Goal: Use online tool/utility: Utilize a website feature to perform a specific function

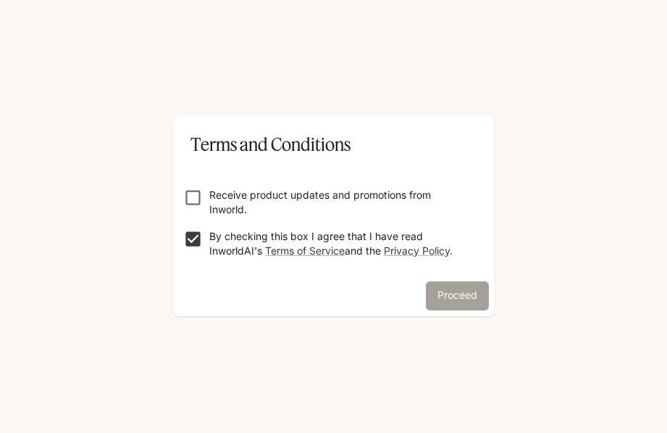
click at [459, 296] on button "Proceed" at bounding box center [457, 295] width 63 height 29
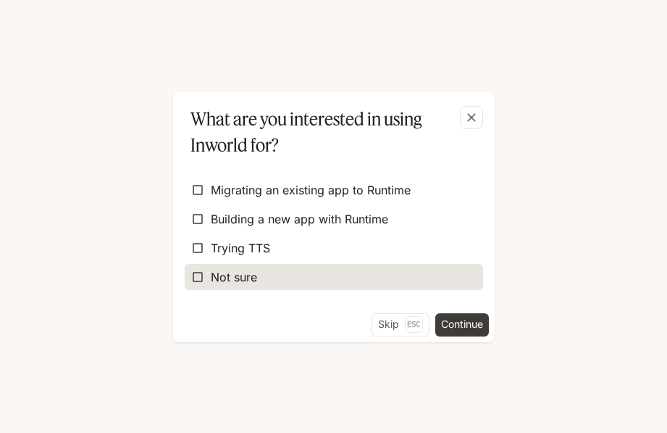
click at [219, 264] on label "Not sure" at bounding box center [334, 277] width 298 height 26
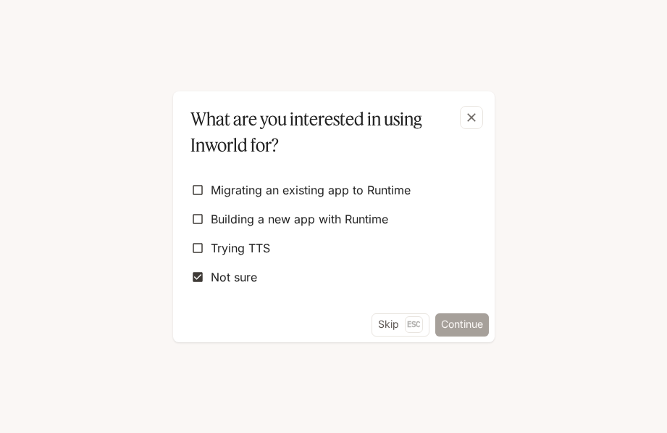
click at [456, 317] on button "Continue" at bounding box center [462, 324] width 54 height 23
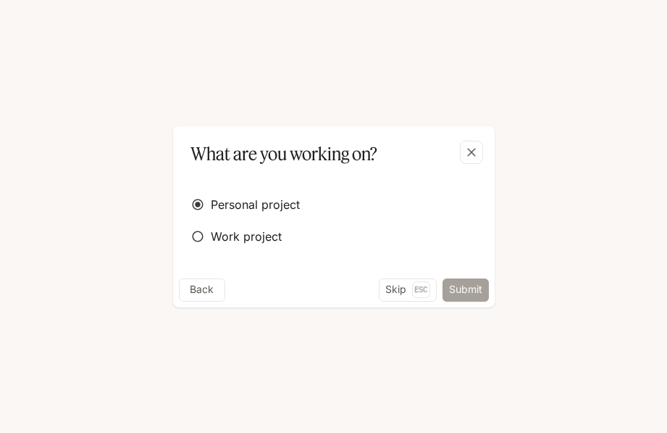
click at [467, 278] on button "Submit" at bounding box center [466, 289] width 46 height 23
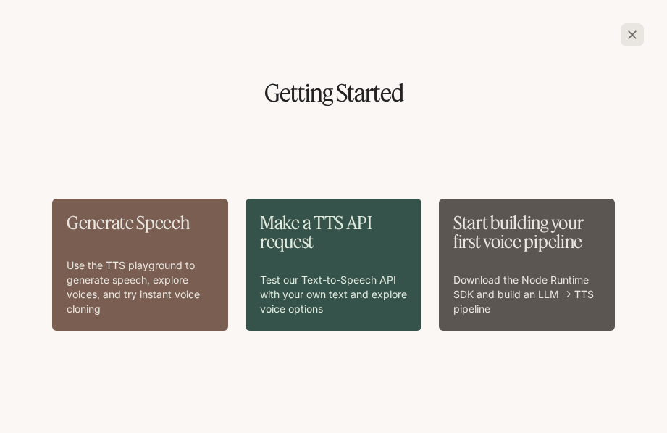
click at [167, 243] on div "Generate Speech Use the TTS playground to generate speech, explore voices, and …" at bounding box center [140, 264] width 147 height 103
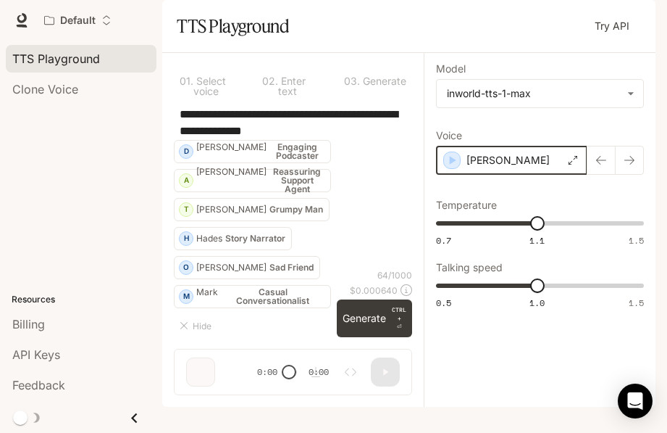
click at [454, 167] on icon "button" at bounding box center [452, 160] width 14 height 14
click at [454, 175] on div "[PERSON_NAME]" at bounding box center [511, 160] width 151 height 29
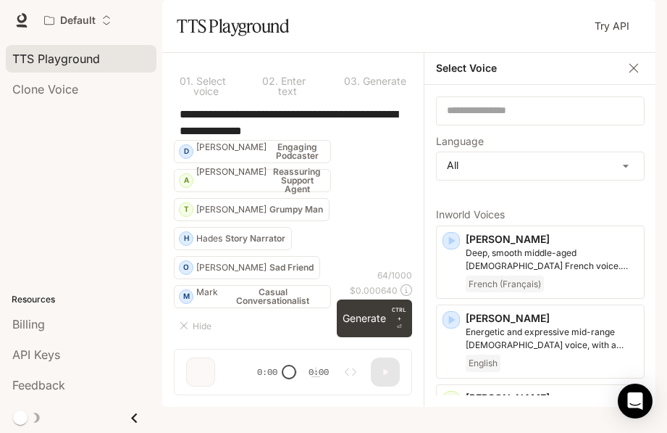
click at [187, 250] on div "H" at bounding box center [186, 238] width 13 height 23
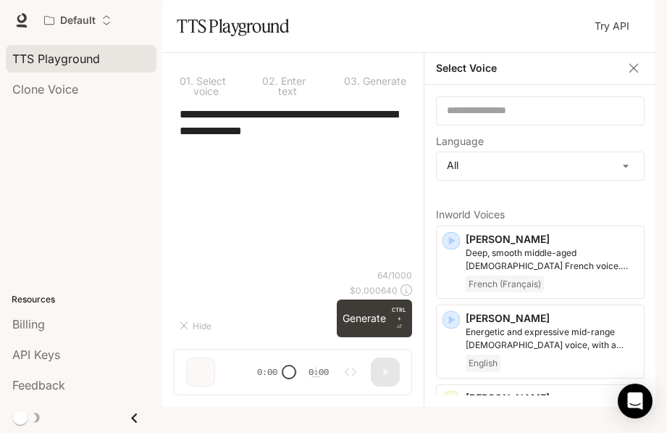
type textarea "**********"
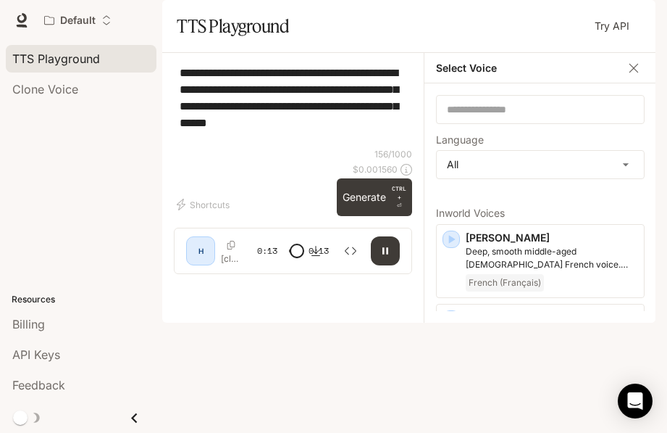
type input "*"
